Goal: Find specific page/section: Find specific page/section

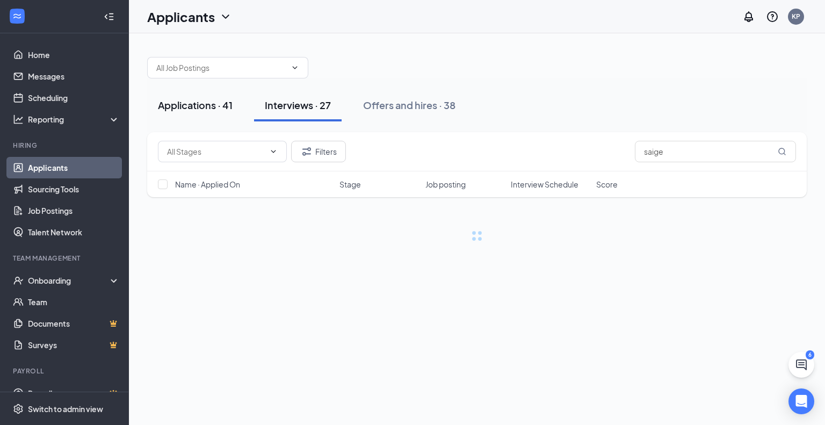
click at [217, 109] on div "Applications · 41" at bounding box center [195, 104] width 75 height 13
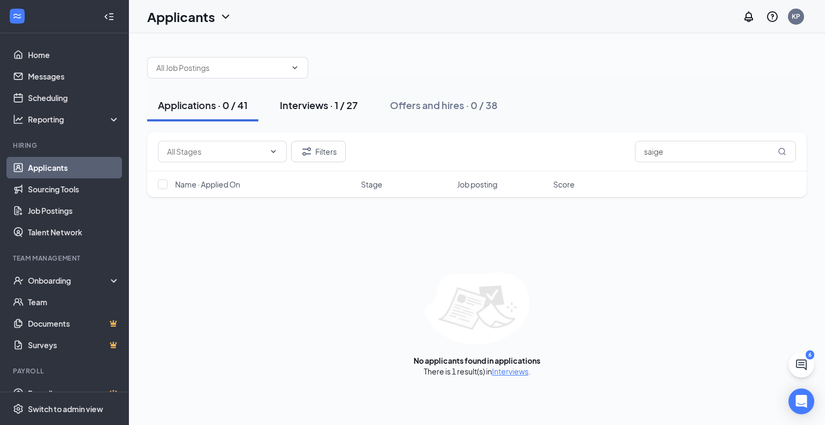
click at [286, 111] on div "Interviews · 1 / 27" at bounding box center [319, 104] width 78 height 13
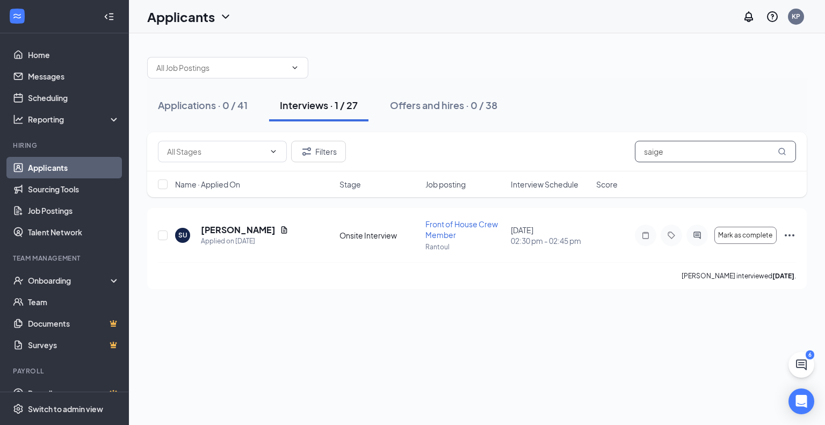
click at [559, 143] on div "Filters saige" at bounding box center [477, 151] width 638 height 21
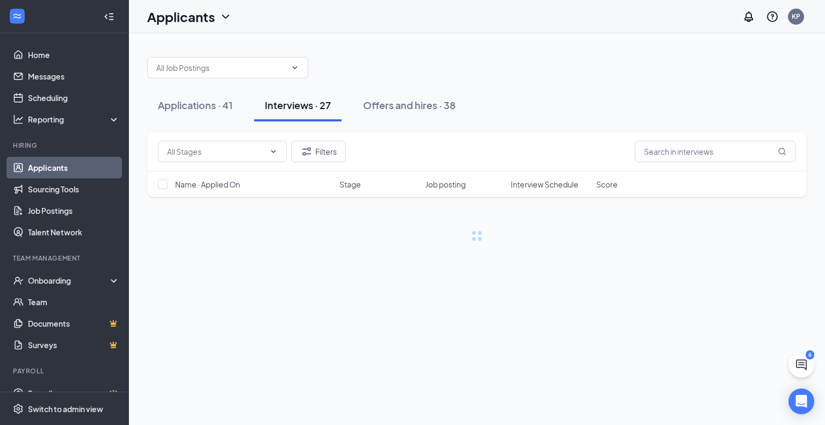
click at [604, 118] on div "Applications · 41 Interviews · 27 Offers and hires · 38" at bounding box center [477, 105] width 660 height 32
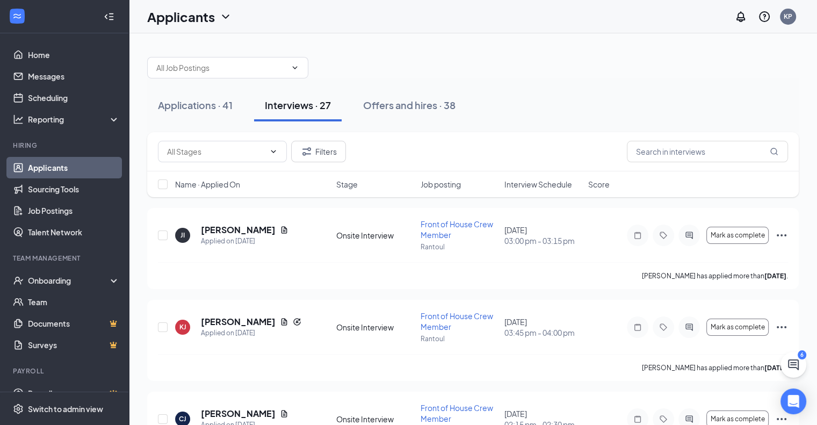
click at [566, 184] on span "Interview Schedule" at bounding box center [538, 184] width 68 height 11
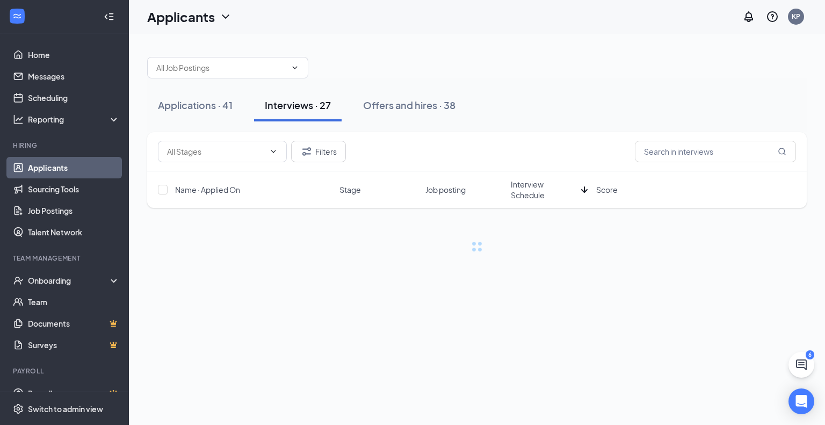
click at [566, 184] on span "Interview Schedule" at bounding box center [544, 189] width 66 height 21
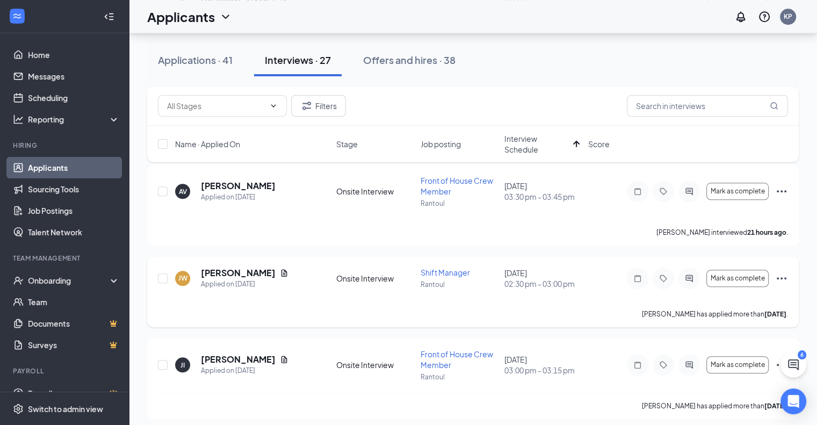
scroll to position [1089, 0]
